Goal: Information Seeking & Learning: Find specific fact

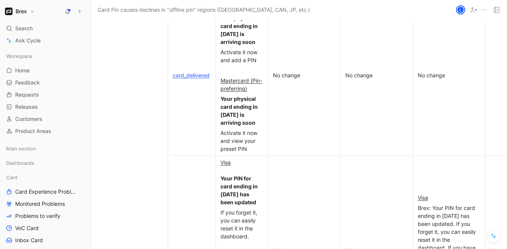
scroll to position [2563, 0]
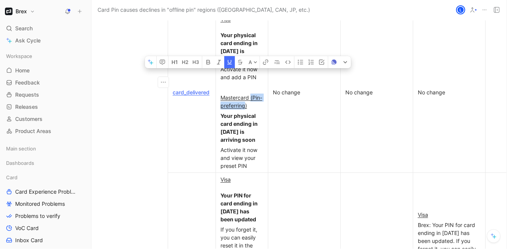
drag, startPoint x: 251, startPoint y: 86, endPoint x: 245, endPoint y: 96, distance: 11.9
click at [245, 96] on u "Mastercard (Pin-preferring)" at bounding box center [241, 101] width 42 height 14
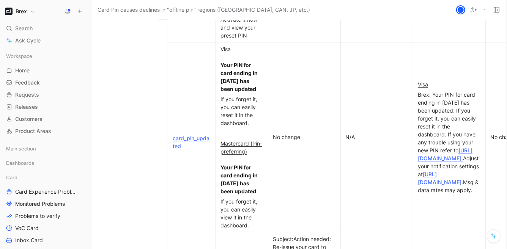
scroll to position [2690, 0]
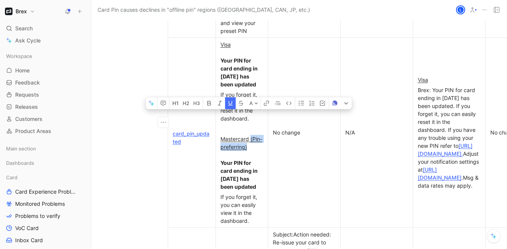
drag, startPoint x: 250, startPoint y: 129, endPoint x: 250, endPoint y: 134, distance: 4.9
click at [250, 135] on div "Mastercard (Pin-preferring) Your PIN for card ending in [DATE] has been updated" at bounding box center [241, 163] width 43 height 56
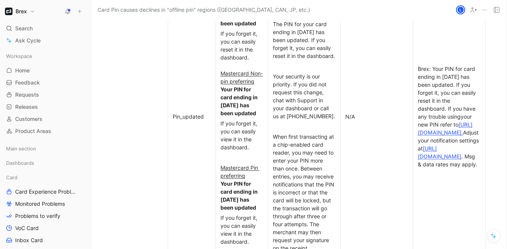
scroll to position [3220, 0]
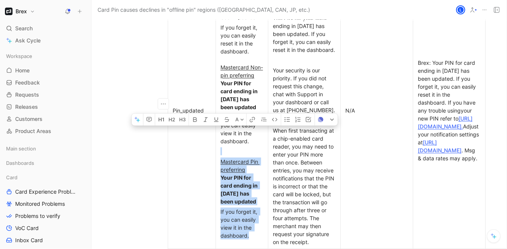
drag, startPoint x: 224, startPoint y: 146, endPoint x: 261, endPoint y: 235, distance: 96.2
click at [261, 235] on td "Visa Your PIN for card ending in [DATE] has been updated If you forget it, you …" at bounding box center [242, 110] width 52 height 276
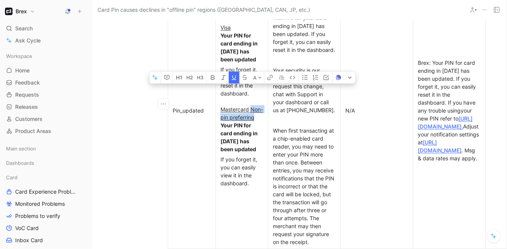
drag, startPoint x: 250, startPoint y: 102, endPoint x: 254, endPoint y: 112, distance: 10.7
click at [254, 112] on div "If you forget it, you can easily reset it in the dashboard. Mastercard Non-pin …" at bounding box center [241, 110] width 43 height 88
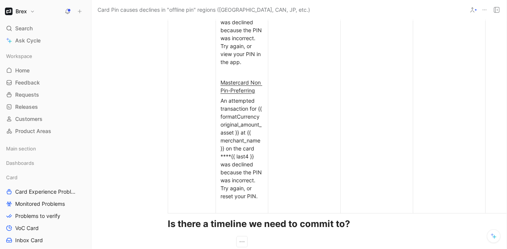
scroll to position [3668, 0]
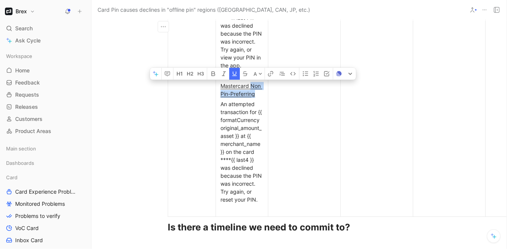
drag, startPoint x: 251, startPoint y: 98, endPoint x: 256, endPoint y: 110, distance: 13.4
click at [256, 99] on p "Mastercard Non Pin-Preferring" at bounding box center [241, 90] width 49 height 18
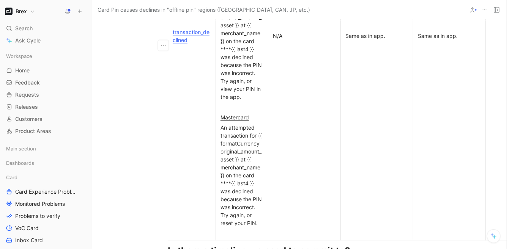
scroll to position [3649, 0]
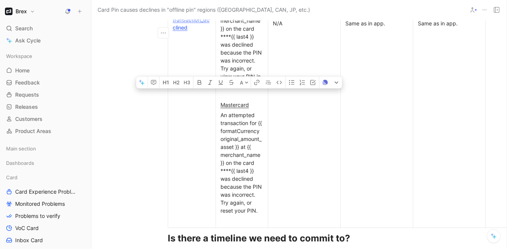
drag, startPoint x: 223, startPoint y: 110, endPoint x: 257, endPoint y: 233, distance: 128.4
click at [257, 227] on td "Visa An attempted transaction for {{ formatCurrency original_amount_asset }} at…" at bounding box center [242, 23] width 52 height 408
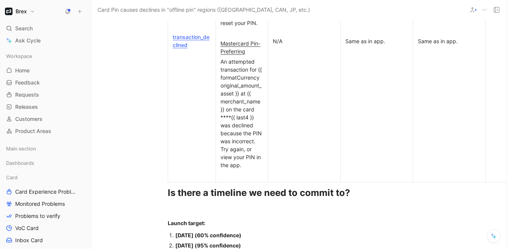
scroll to position [3656, 0]
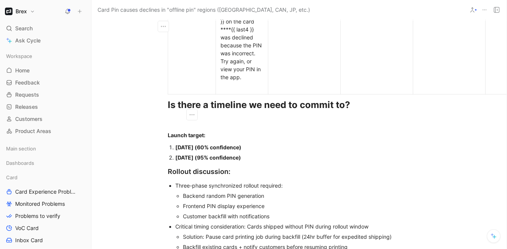
click at [189, 111] on icon "button" at bounding box center [192, 115] width 8 height 8
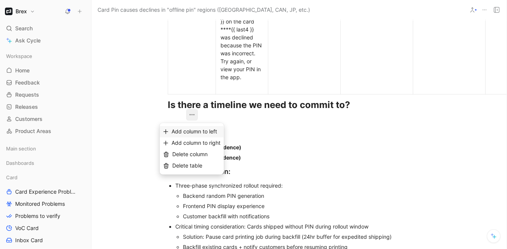
click at [186, 132] on span "Add column to left" at bounding box center [193, 132] width 45 height 6
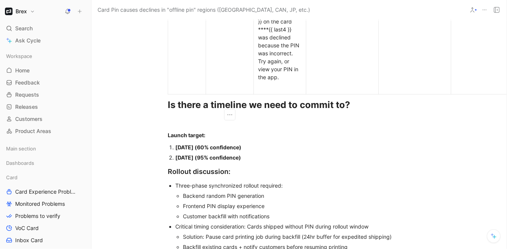
scroll to position [3593, 0]
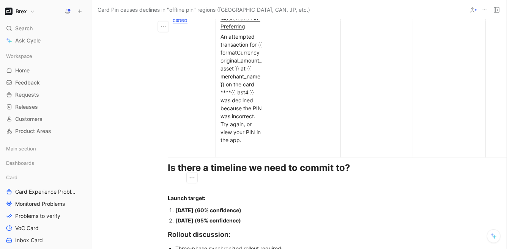
click at [197, 146] on td "transaction_declined" at bounding box center [192, 16] width 48 height 282
click at [194, 179] on icon "button" at bounding box center [192, 178] width 8 height 8
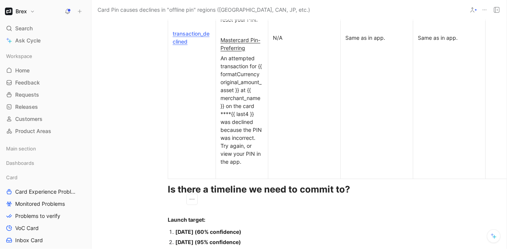
scroll to position [3562, 0]
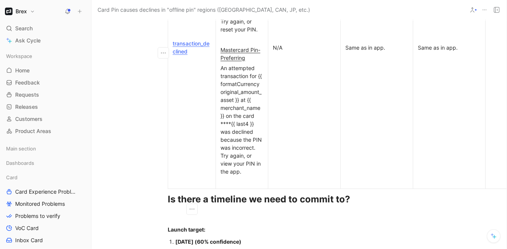
click at [185, 44] on p "transaction_declined" at bounding box center [191, 47] width 44 height 18
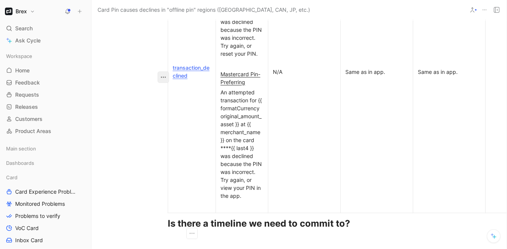
click at [165, 74] on icon "button" at bounding box center [163, 77] width 8 height 8
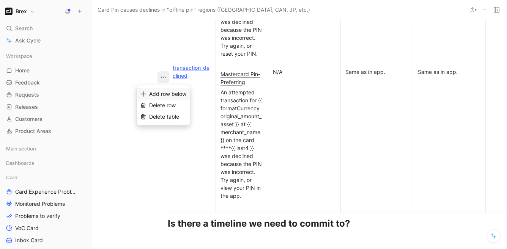
click at [168, 94] on span "Add row below" at bounding box center [167, 94] width 37 height 6
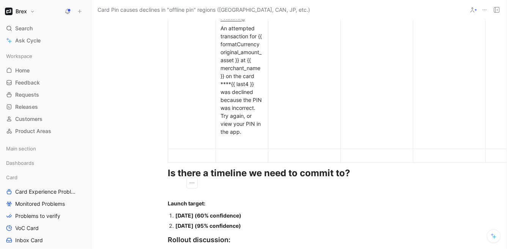
scroll to position [3619, 0]
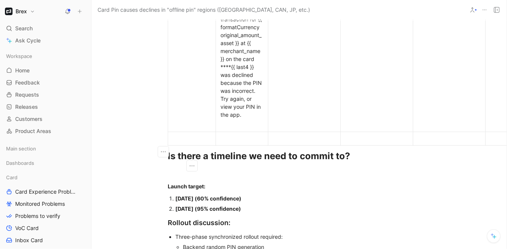
click at [178, 143] on div at bounding box center [192, 139] width 38 height 8
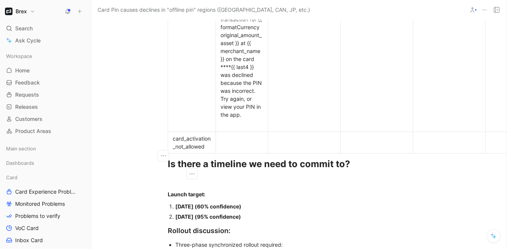
click at [262, 148] on td at bounding box center [242, 143] width 52 height 22
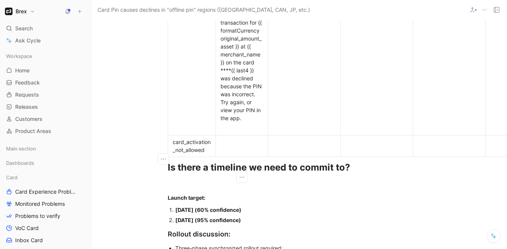
scroll to position [3582, 0]
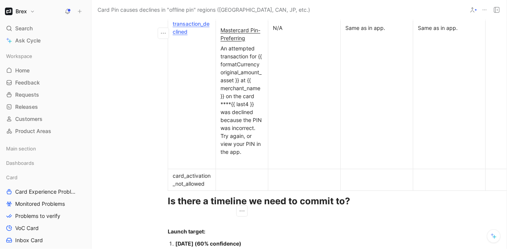
click at [219, 31] on p "Mastercard Pin-Preferring" at bounding box center [241, 34] width 49 height 18
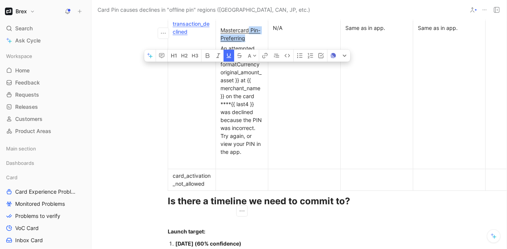
drag, startPoint x: 249, startPoint y: 34, endPoint x: 252, endPoint y: 41, distance: 7.6
click at [252, 41] on div "Mastercard Pin-Preferring" at bounding box center [241, 34] width 43 height 16
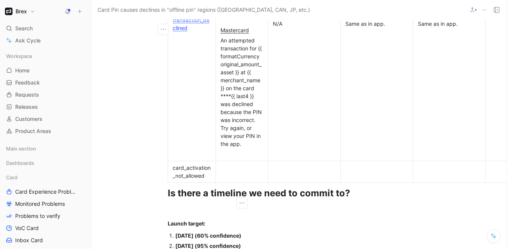
click at [239, 33] on u "Mastercard" at bounding box center [234, 30] width 28 height 6
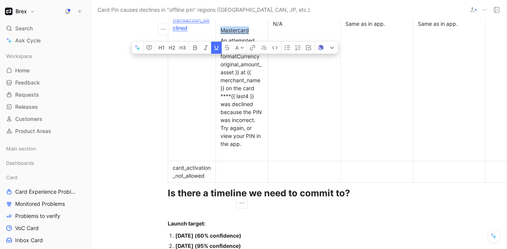
click at [239, 33] on u "Mastercard" at bounding box center [234, 30] width 28 height 6
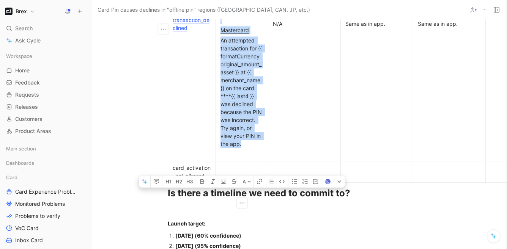
click at [234, 34] on div "Mastercard" at bounding box center [241, 30] width 43 height 8
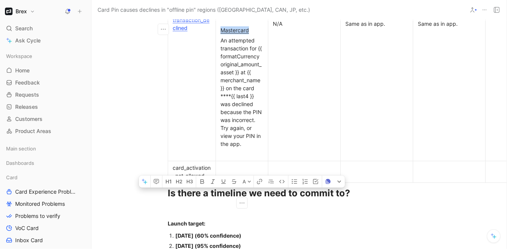
click at [234, 34] on div "Mastercard" at bounding box center [241, 30] width 43 height 8
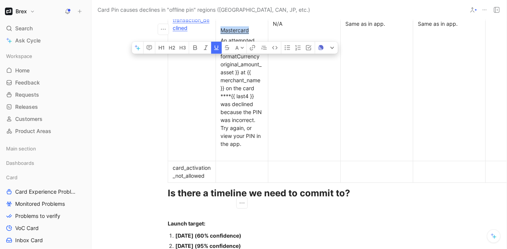
copy u "Mastercard"
click at [235, 176] on div at bounding box center [241, 172] width 43 height 8
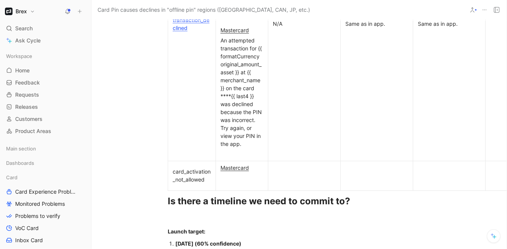
click at [245, 188] on div "Mastercard" at bounding box center [241, 176] width 43 height 24
click at [179, 180] on p "card_activation_not_allowed" at bounding box center [191, 175] width 44 height 18
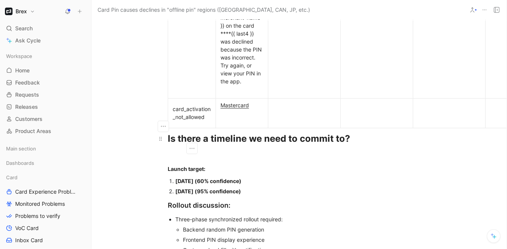
scroll to position [3637, 0]
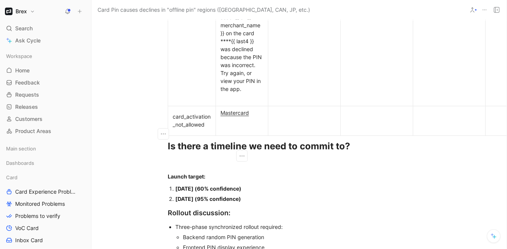
click at [237, 131] on div "Mastercard" at bounding box center [241, 121] width 43 height 24
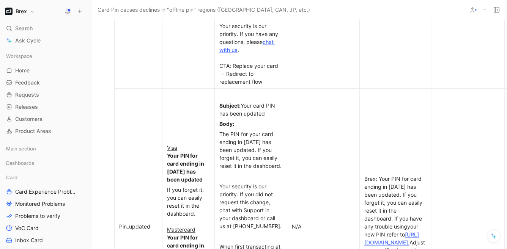
scroll to position [3159, 53]
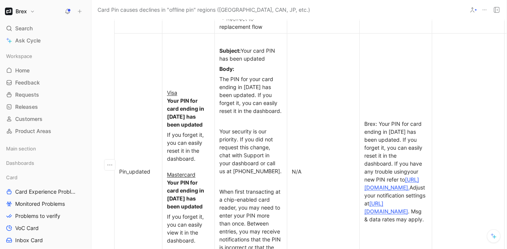
click at [371, 91] on td "Brex: Your PIN for card ending in [DATE] has been updated. If you forget it, yo…" at bounding box center [395, 171] width 72 height 276
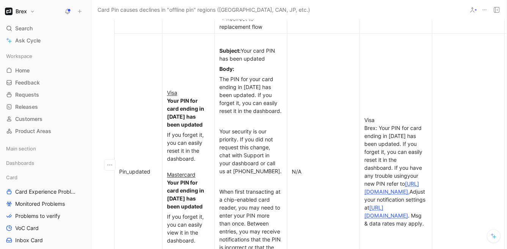
click at [368, 116] on div "Visa Brex: Your PIN for card ending in [DATE] has been updated. If you forget i…" at bounding box center [395, 171] width 63 height 111
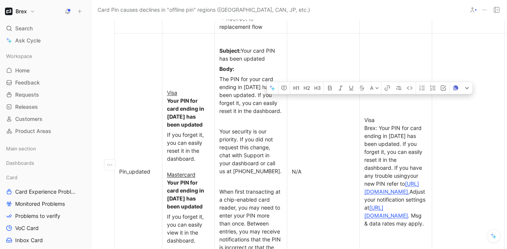
click at [368, 116] on div "Visa Brex: Your PIN for card ending in [DATE] has been updated. If you forget i…" at bounding box center [395, 171] width 63 height 111
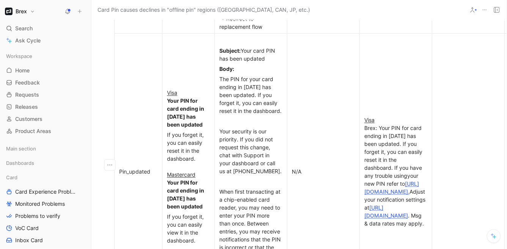
click at [387, 116] on div "Visa Brex: Your PIN for card ending in [DATE] has been updated. If you forget i…" at bounding box center [395, 171] width 63 height 111
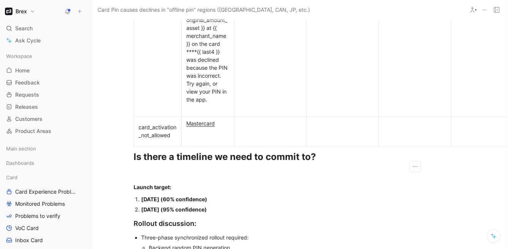
scroll to position [3650, 34]
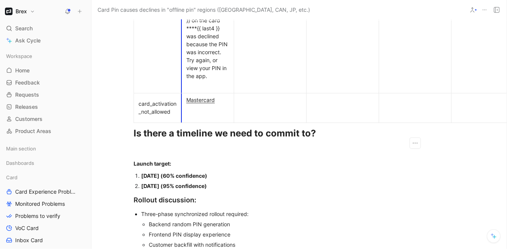
click at [179, 122] on td "card_activation_not_allowed" at bounding box center [158, 108] width 48 height 30
click at [192, 120] on div "Mastercard" at bounding box center [207, 108] width 43 height 24
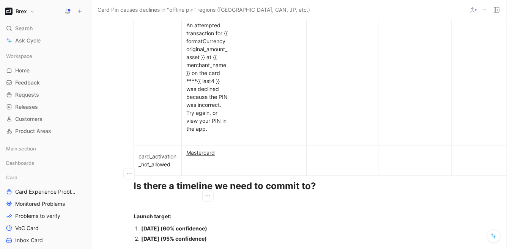
scroll to position [3565, 34]
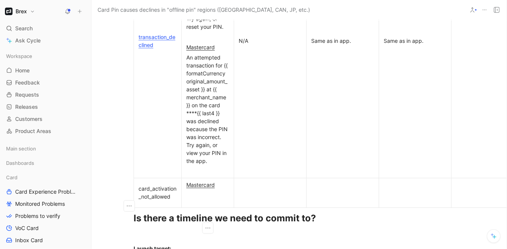
click at [188, 62] on div "An attempted transaction for {{ formatCurrency original_amount_asset }} at {{ m…" at bounding box center [207, 108] width 43 height 111
click at [195, 205] on div "Mastercard" at bounding box center [207, 193] width 43 height 24
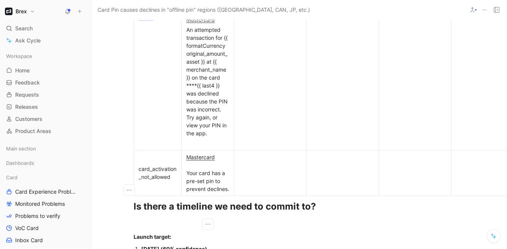
scroll to position [3595, 34]
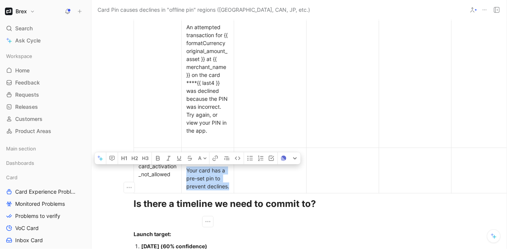
drag, startPoint x: 212, startPoint y: 209, endPoint x: 186, endPoint y: 185, distance: 35.4
click at [186, 185] on div "Mastercard Your card has a pre-set pin to prevent declines." at bounding box center [207, 171] width 43 height 40
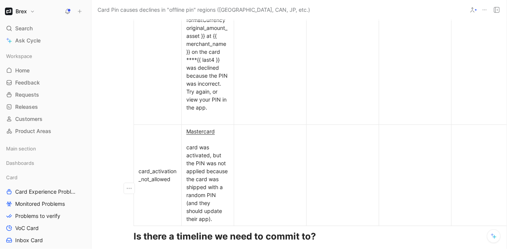
scroll to position [3619, 34]
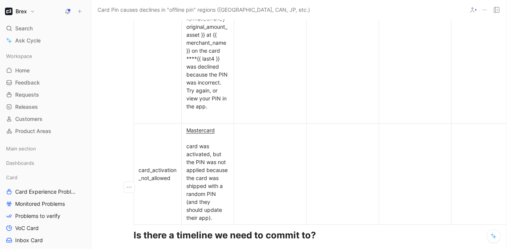
click at [187, 158] on span "card was activated, but the PIN was not applied because the card was shipped wi…" at bounding box center [207, 182] width 43 height 78
click at [208, 169] on span "card was activated, but the PIN was not applied because the card was shipped wi…" at bounding box center [207, 182] width 43 height 78
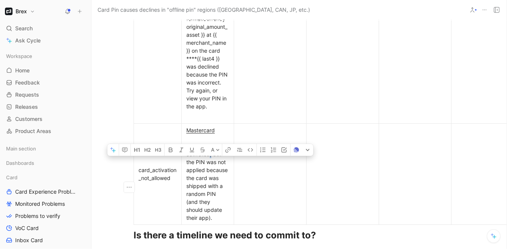
click at [208, 169] on span "card was activated, but the PIN was not applied because the card was shipped wi…" at bounding box center [207, 182] width 43 height 78
click at [209, 182] on span "card was activated, but the PIN was not applied because the card was shipped wi…" at bounding box center [207, 182] width 43 height 78
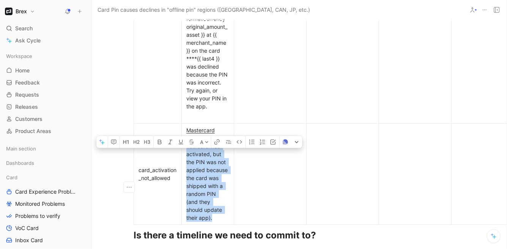
drag, startPoint x: 212, startPoint y: 230, endPoint x: 183, endPoint y: 161, distance: 74.4
click at [183, 161] on p "Mastercard Your card was activated, but the PIN was not applied because the car…" at bounding box center [207, 174] width 49 height 98
copy div "Your card was activated, but the PIN was not applied because the card was shipp…"
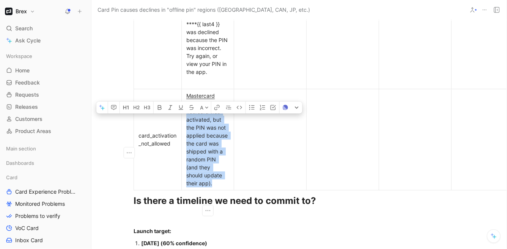
scroll to position [3664, 34]
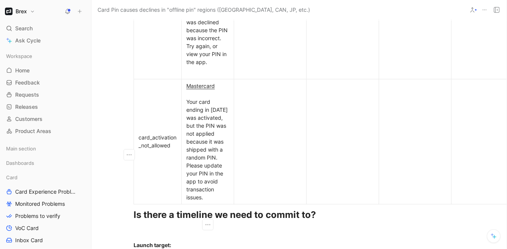
click at [204, 133] on div "Mastercard Your card ending in [DATE] was activated, but the PIN was not applie…" at bounding box center [207, 141] width 43 height 119
click at [195, 169] on div "Mastercard Your card ending in [DATE] was activated, but the PIN was not applie…" at bounding box center [207, 141] width 43 height 119
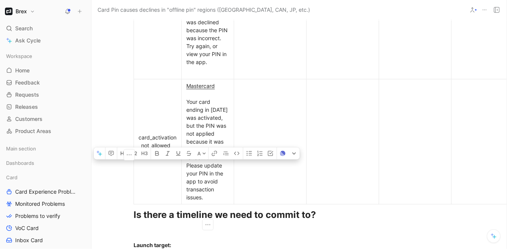
click at [195, 169] on div "Mastercard Your card ending in [DATE] was activated, but the PIN was not applie…" at bounding box center [207, 141] width 43 height 119
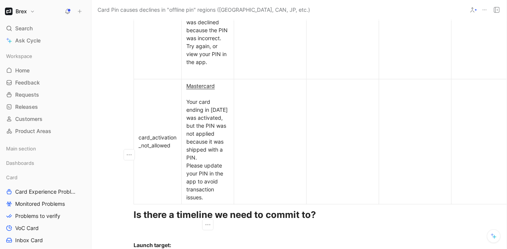
click at [187, 176] on div "Mastercard Your card ending in [DATE] was activated, but the PIN was not applie…" at bounding box center [207, 141] width 43 height 119
click at [185, 169] on p "Mastercard Your card ending in [DATE] was activated, but the PIN was not applie…" at bounding box center [207, 142] width 49 height 122
click at [187, 180] on div "Mastercard Your card ending in [DATE] was activated, but the PIN was not applie…" at bounding box center [207, 141] width 43 height 119
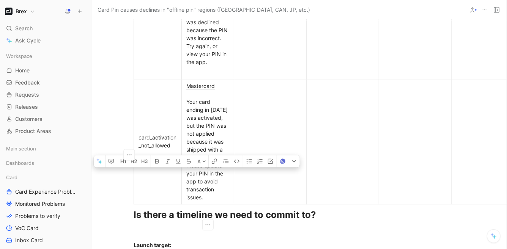
click at [187, 180] on div "Mastercard Your card ending in [DATE] was activated, but the PIN was not applie…" at bounding box center [207, 141] width 43 height 119
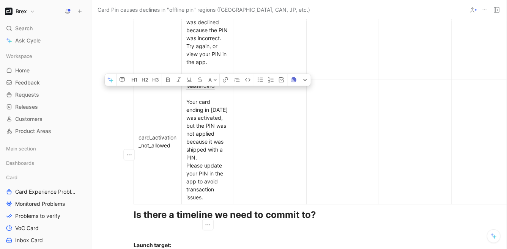
click at [199, 180] on div "Mastercard Your card ending in [DATE] was activated, but the PIN was not applie…" at bounding box center [207, 141] width 43 height 119
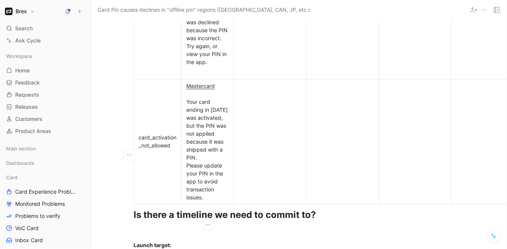
click at [223, 179] on div "Mastercard Your card ending in [DATE] was activated, but the PIN was not applie…" at bounding box center [207, 141] width 43 height 119
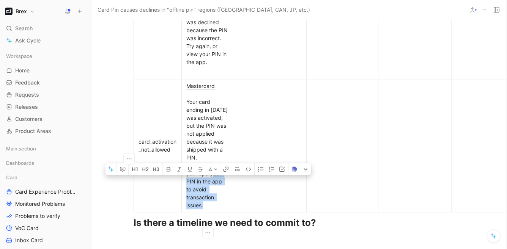
drag, startPoint x: 213, startPoint y: 183, endPoint x: 203, endPoint y: 216, distance: 34.2
click at [203, 209] on div "Mastercard Your card ending in [DATE] was activated, but the PIN was not applie…" at bounding box center [207, 145] width 43 height 127
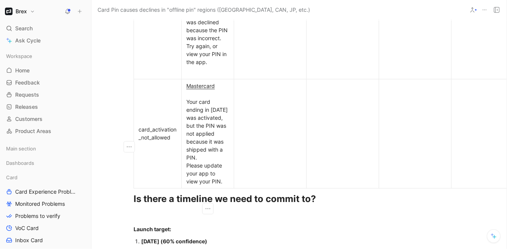
click at [205, 176] on div "Mastercard Your card ending in [DATE] was activated, but the PIN was not applie…" at bounding box center [207, 134] width 43 height 104
click at [202, 171] on div "Mastercard Your card ending in [DATE] was activated, but the PIN was not applie…" at bounding box center [207, 134] width 43 height 104
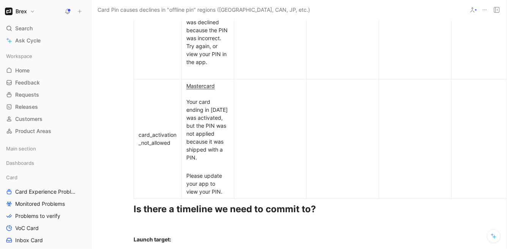
click at [150, 125] on td "card_activation_not_allowed" at bounding box center [158, 138] width 48 height 119
click at [209, 77] on p at bounding box center [207, 72] width 49 height 10
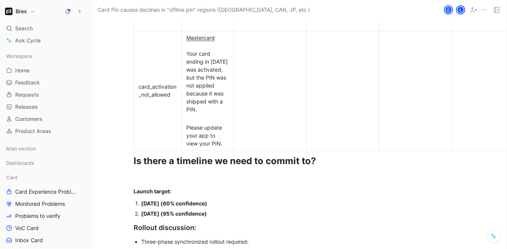
scroll to position [3676, 34]
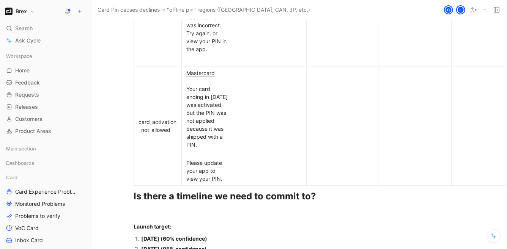
click at [199, 127] on div "Mastercard Your card ending in [DATE] was activated, but the PIN was not applie…" at bounding box center [207, 109] width 43 height 80
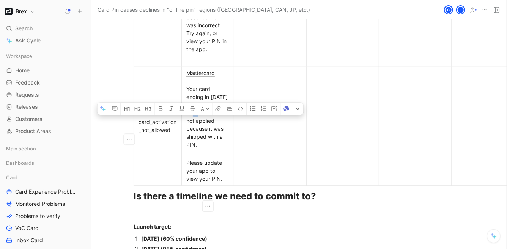
click at [199, 127] on div "Mastercard Your card ending in [DATE] was activated, but the PIN was not applie…" at bounding box center [207, 109] width 43 height 80
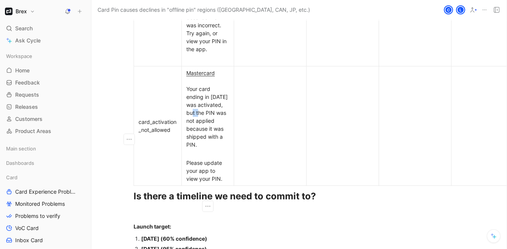
click at [191, 101] on div "Mastercard Your card ending in [DATE] was activated, but the PIN was not applie…" at bounding box center [207, 109] width 43 height 80
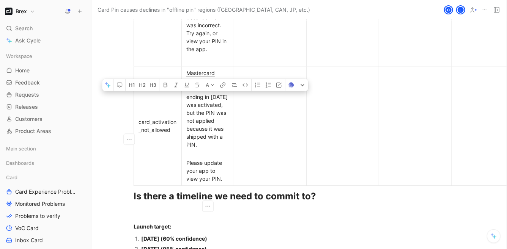
drag, startPoint x: 186, startPoint y: 101, endPoint x: 226, endPoint y: 190, distance: 97.2
click at [226, 185] on td "Mastercard Your card ending in [DATE] was activated, but the PIN was not applie…" at bounding box center [208, 125] width 52 height 119
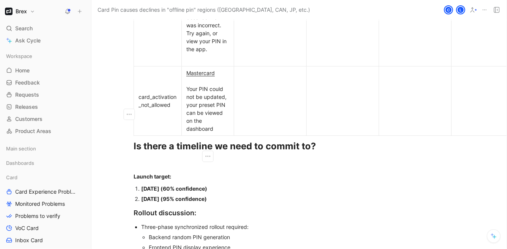
click at [202, 100] on span "Your PIN could not be updated, your preset PIN can be viewed on the dashboard" at bounding box center [207, 109] width 42 height 46
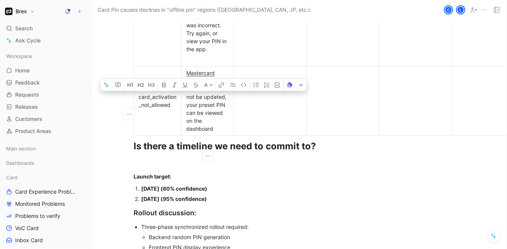
click at [202, 100] on span "Your PIN could not be updated, your preset PIN can be viewed on the dashboard" at bounding box center [207, 109] width 42 height 46
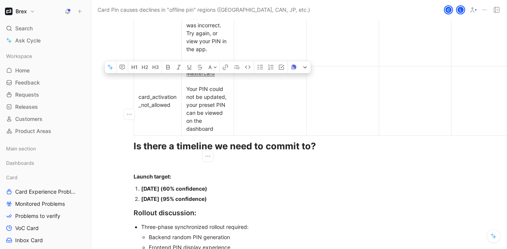
click at [201, 108] on span "Your PIN could not be updated, your preset PIN can be viewed on the dashboard" at bounding box center [207, 109] width 42 height 46
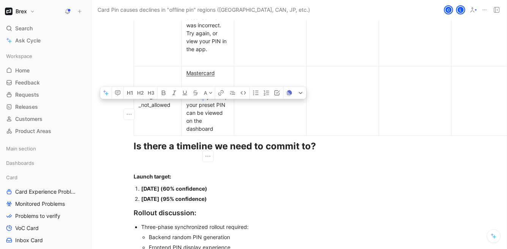
click at [201, 108] on span "Your PIN could not be updated, your preset PIN can be viewed on the dashboard" at bounding box center [207, 109] width 42 height 46
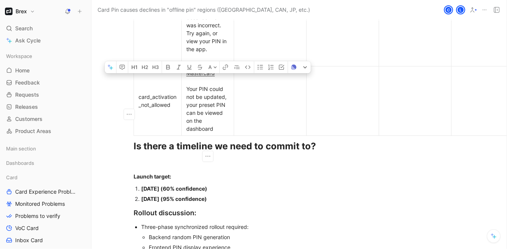
click at [217, 133] on div "Mastercard Your PIN could not be updated, your preset PIN can be viewed on the …" at bounding box center [207, 101] width 43 height 64
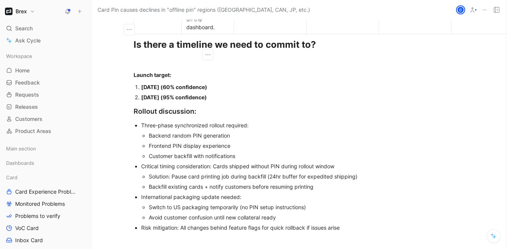
scroll to position [3781, 34]
